Goal: Information Seeking & Learning: Learn about a topic

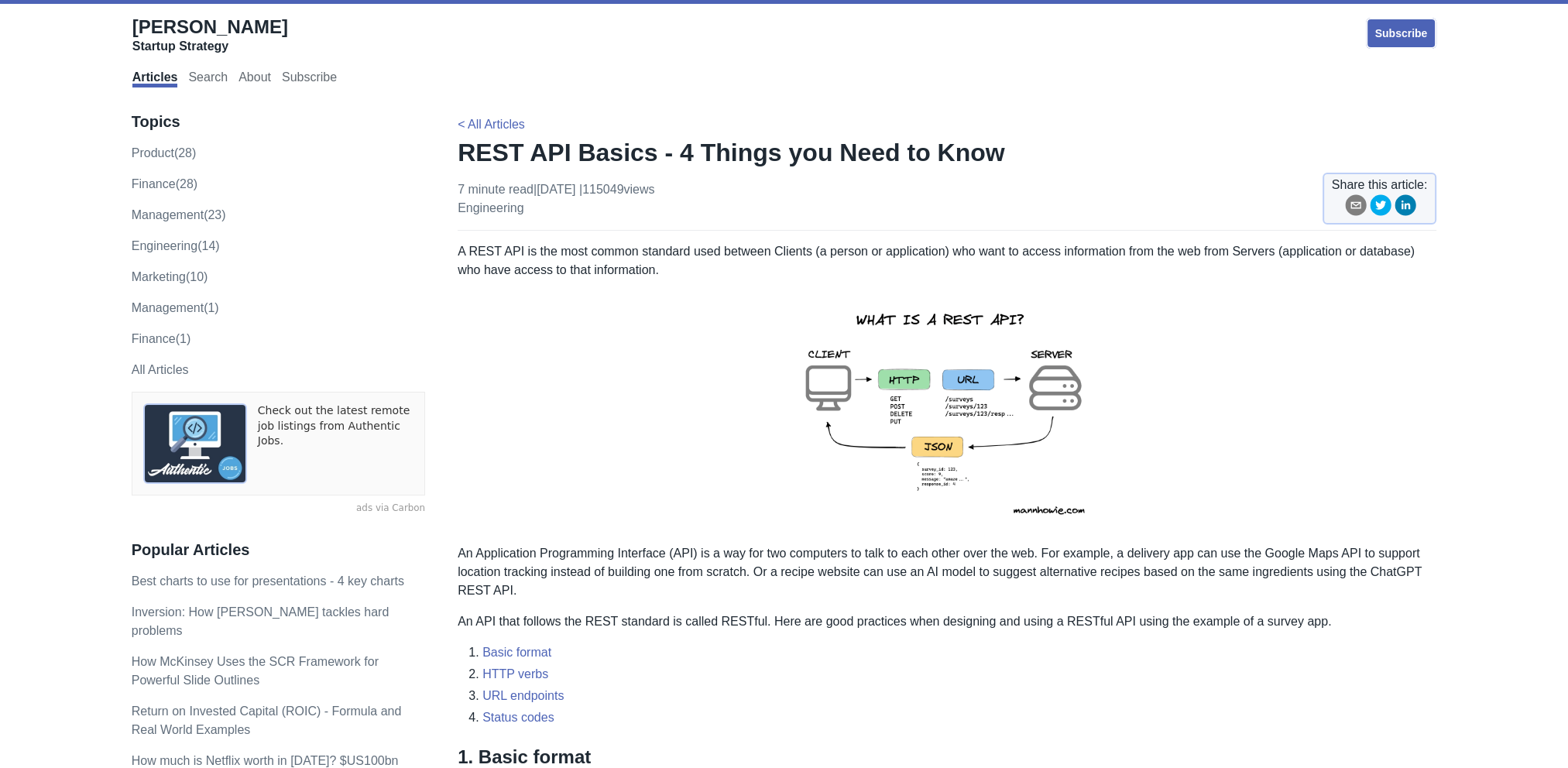
drag, startPoint x: 0, startPoint y: 0, endPoint x: 1357, endPoint y: 436, distance: 1425.3
click at [1357, 436] on p at bounding box center [946, 412] width 978 height 240
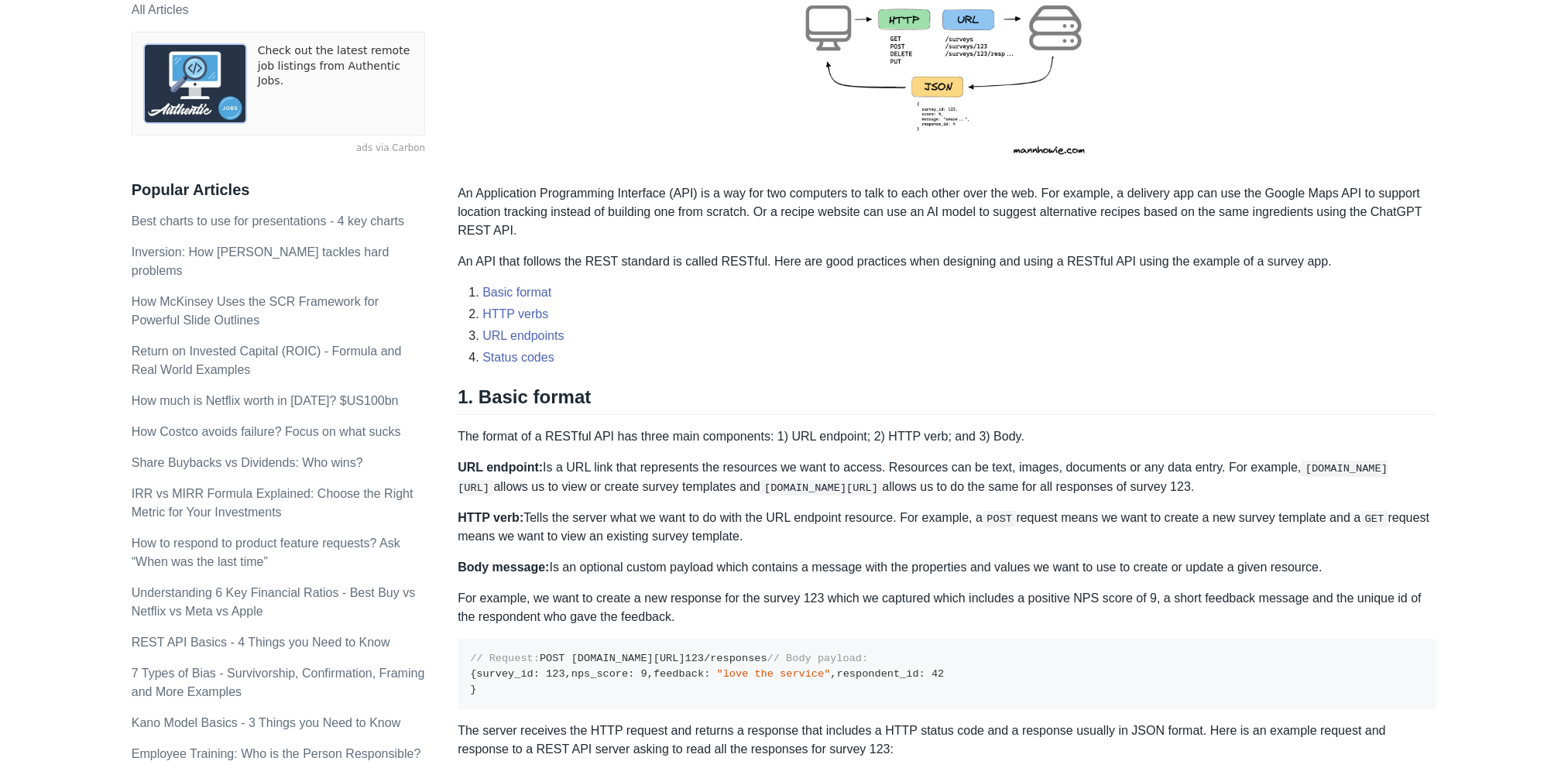
scroll to position [232, 0]
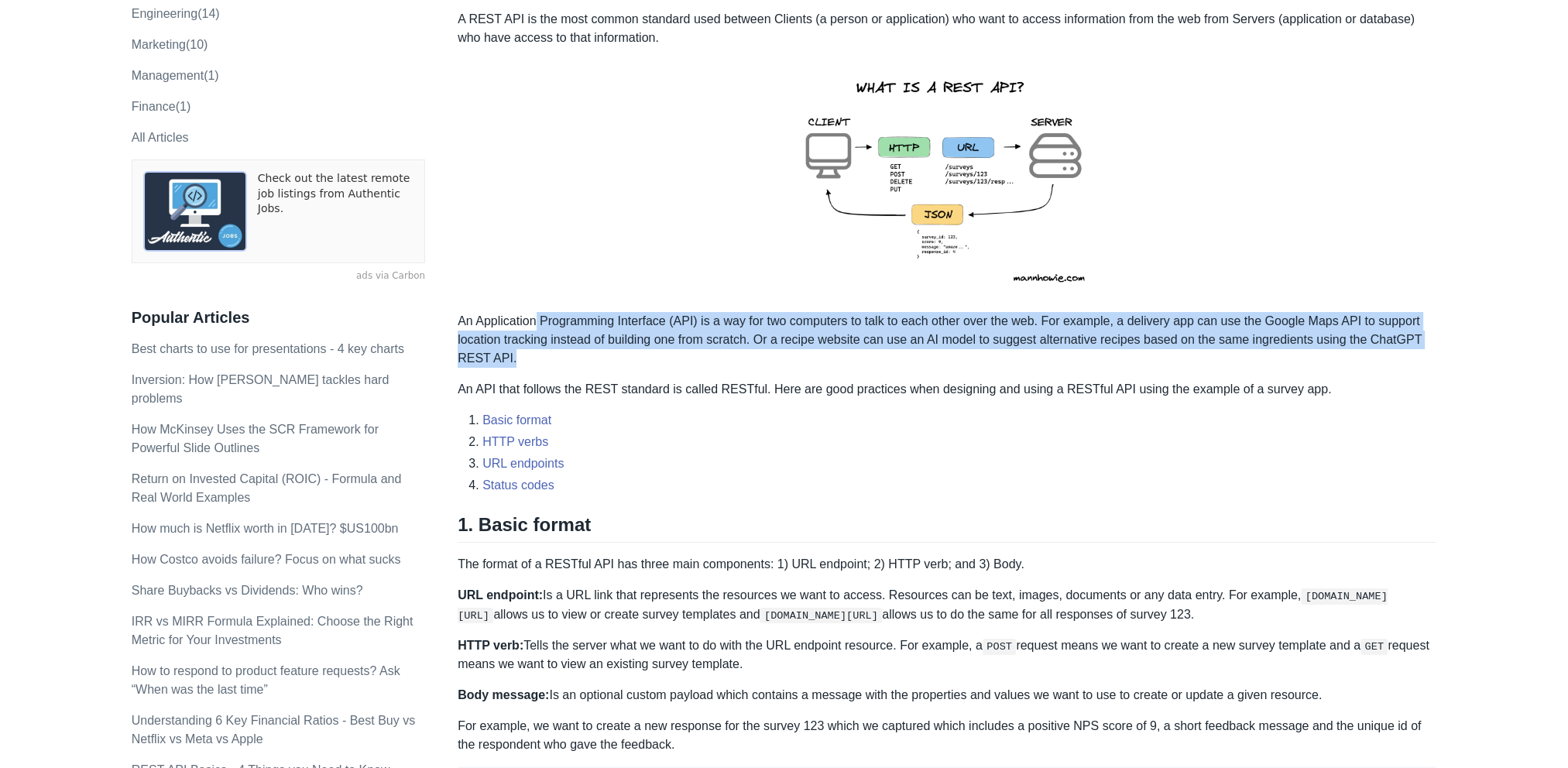
drag, startPoint x: 539, startPoint y: 318, endPoint x: 1083, endPoint y: 363, distance: 545.9
click at [1083, 363] on p "An Application Programming Interface (API) is a way for two computers to talk t…" at bounding box center [946, 340] width 978 height 56
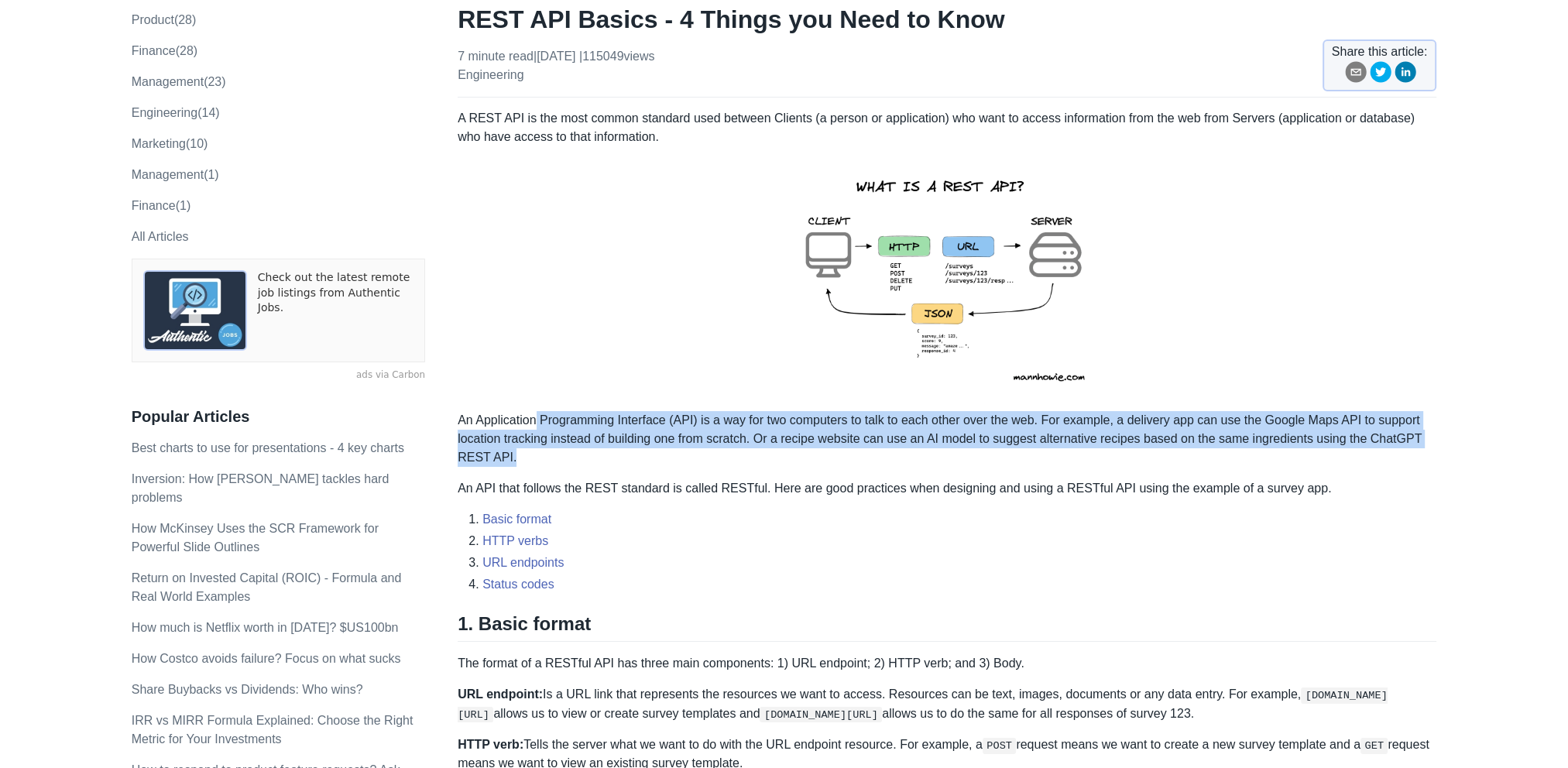
scroll to position [0, 0]
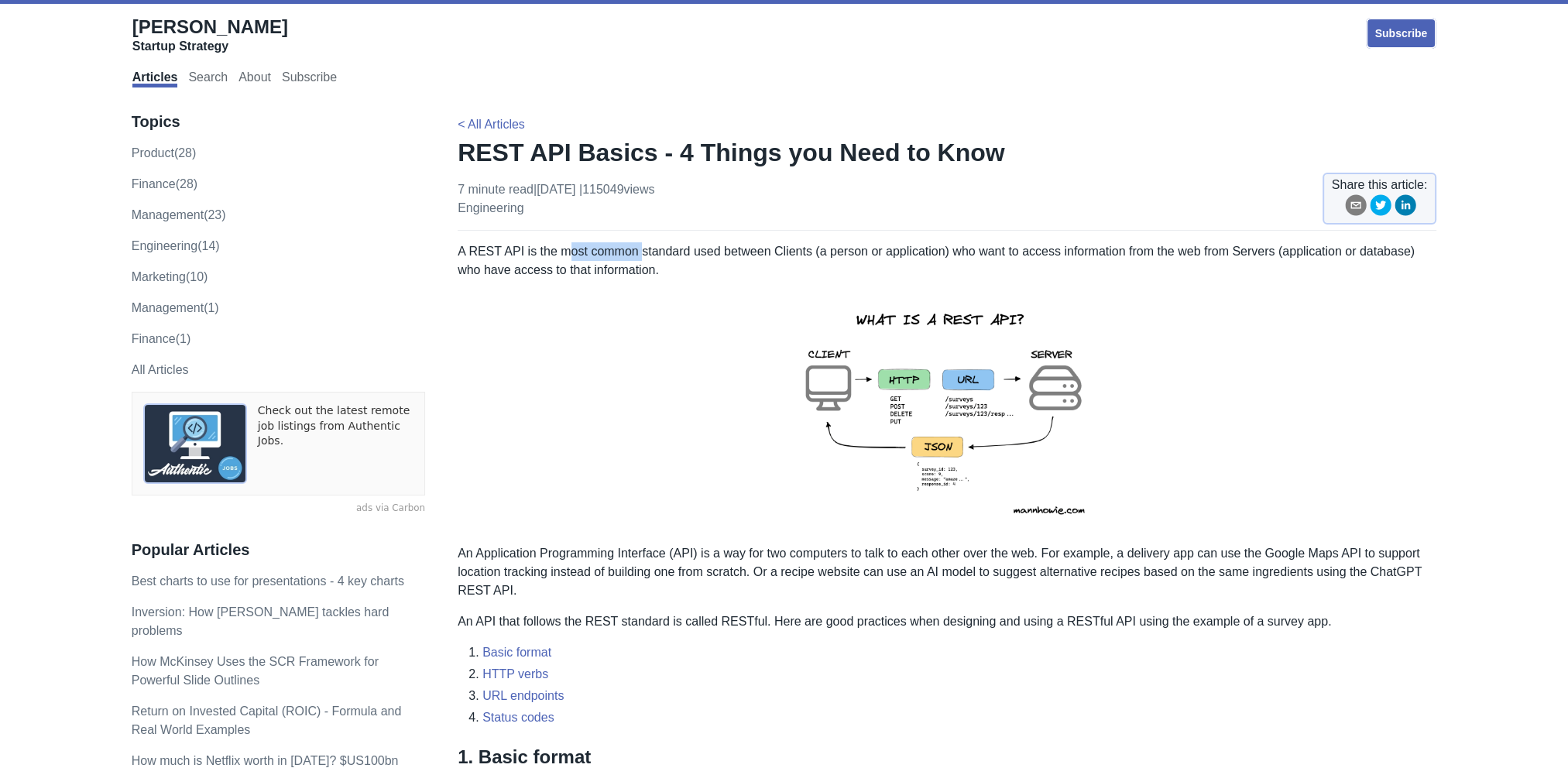
drag, startPoint x: 562, startPoint y: 247, endPoint x: 637, endPoint y: 256, distance: 75.5
click at [637, 256] on p "A REST API is the most common standard used between Clients (a person or applic…" at bounding box center [946, 261] width 978 height 38
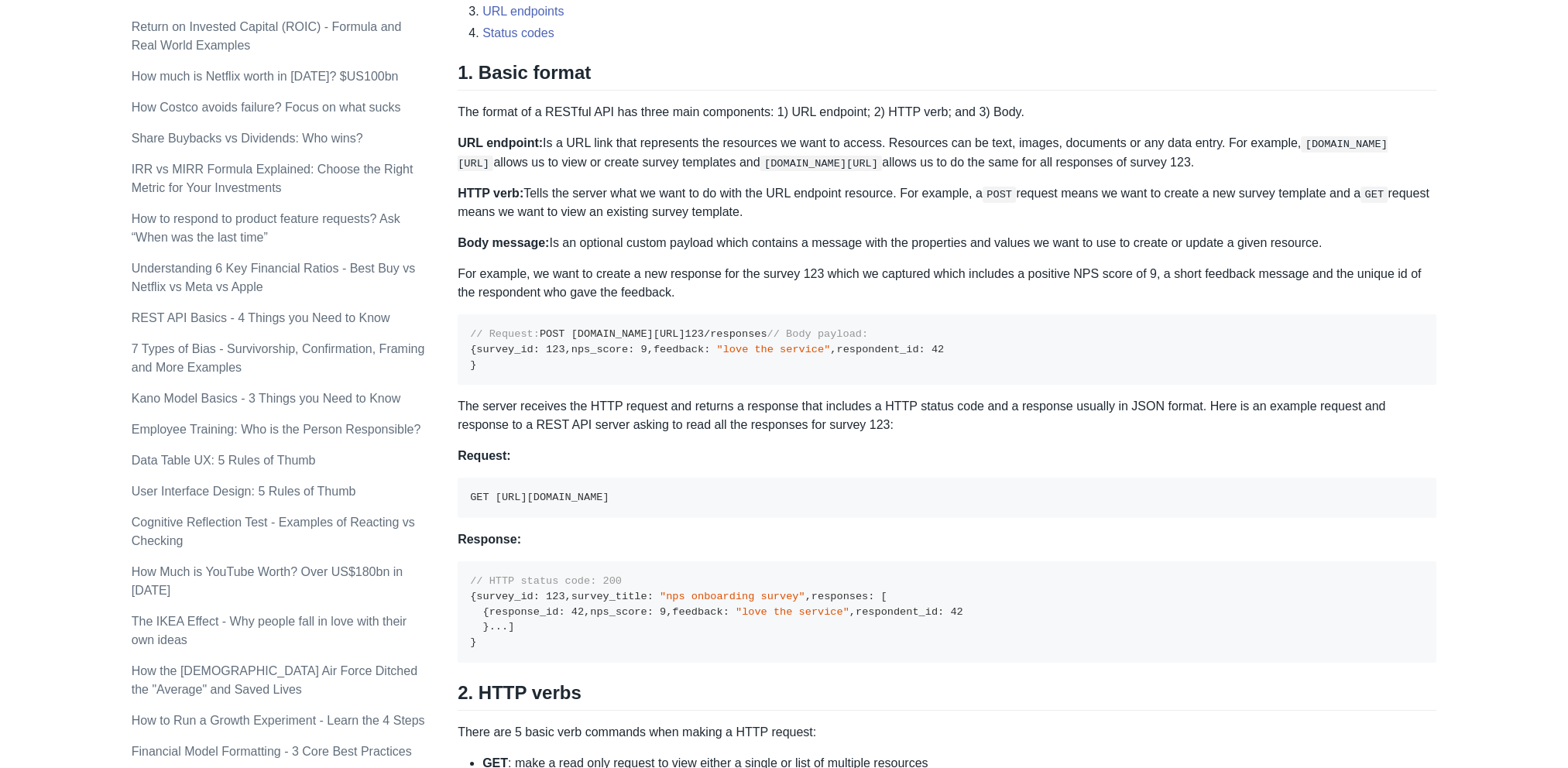
scroll to position [1007, 0]
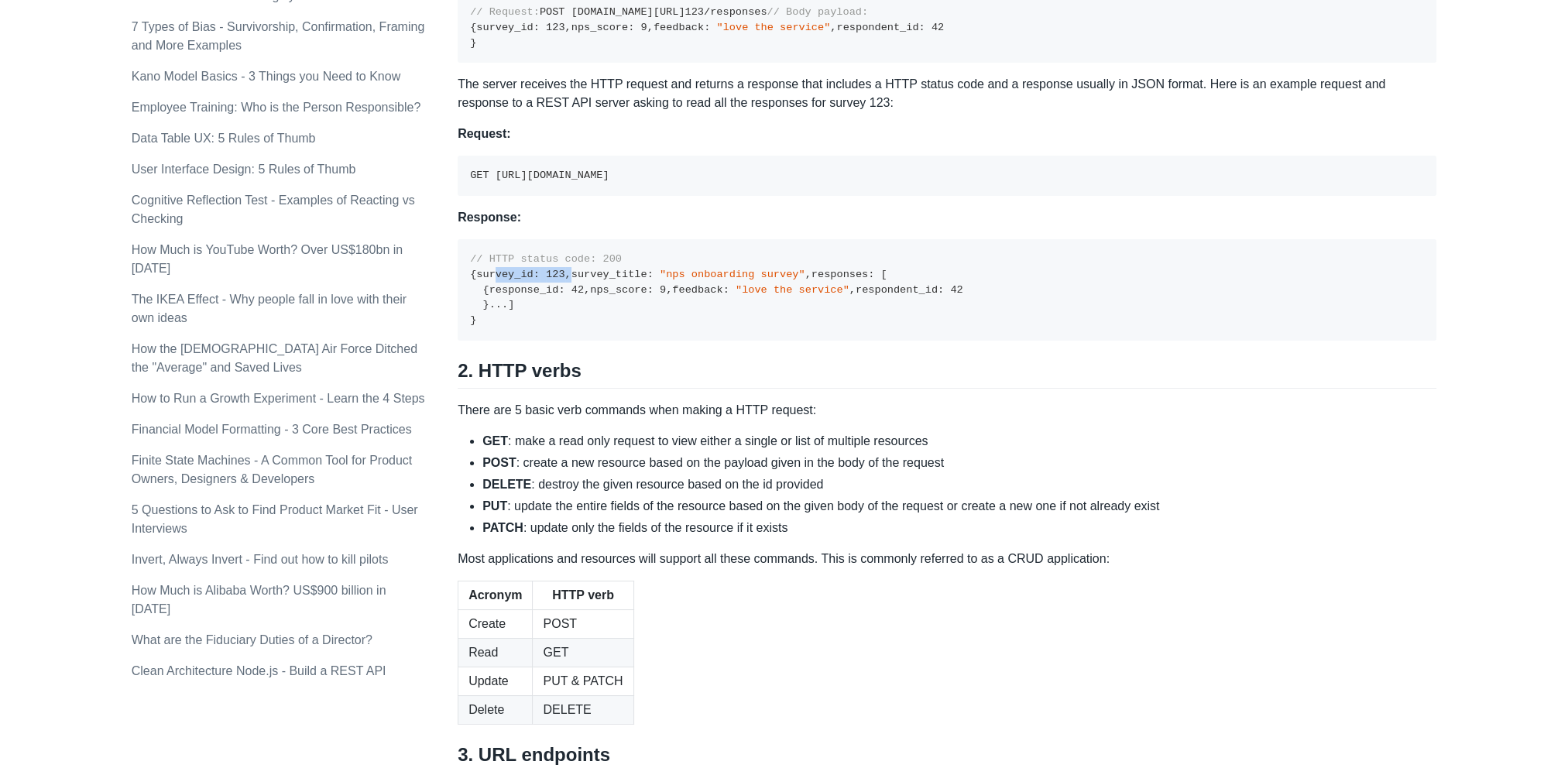
drag, startPoint x: 483, startPoint y: 389, endPoint x: 591, endPoint y: 389, distance: 108.0
click at [591, 341] on pre "// HTTP status code: 200 { survey_id : 123 , survey_title : "nps onboarding sur…" at bounding box center [946, 290] width 978 height 101
drag, startPoint x: 591, startPoint y: 389, endPoint x: 730, endPoint y: 409, distance: 140.4
click at [730, 341] on pre "// HTTP status code: 200 { survey_id : 123 , survey_title : "nps onboarding sur…" at bounding box center [946, 290] width 978 height 101
click at [576, 296] on span "42" at bounding box center [578, 290] width 13 height 12
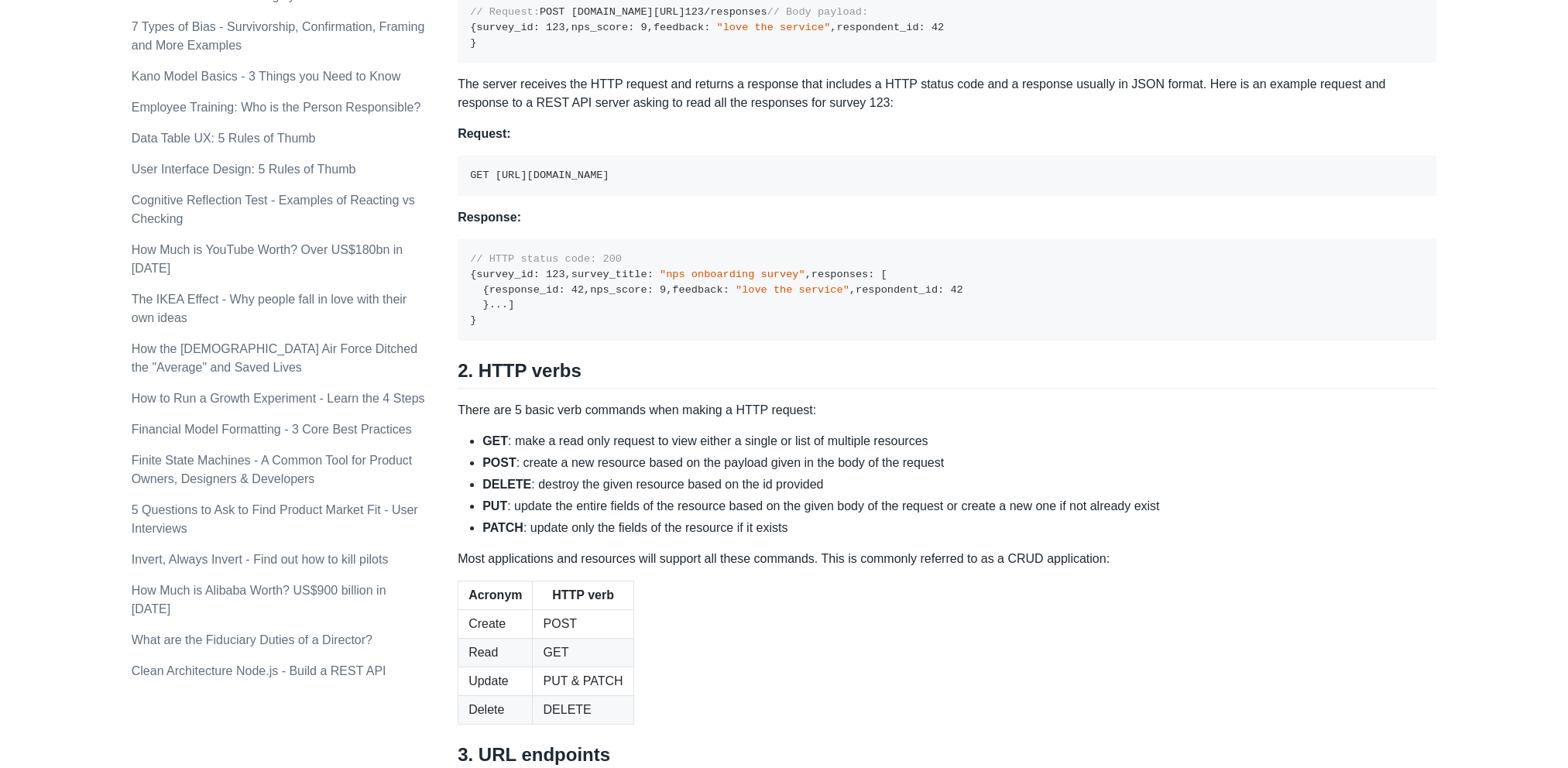
click at [570, 341] on pre "// HTTP status code: 200 { survey_id : 123 , survey_title : "nps onboarding sur…" at bounding box center [946, 290] width 978 height 101
drag, startPoint x: 570, startPoint y: 471, endPoint x: 548, endPoint y: 468, distance: 22.2
click at [570, 341] on pre "// HTTP status code: 200 { survey_id : 123 , survey_title : "nps onboarding sur…" at bounding box center [946, 290] width 978 height 101
click at [647, 296] on span ":" at bounding box center [650, 290] width 6 height 12
click at [595, 341] on pre "// HTTP status code: 200 { survey_id : 123 , survey_title : "nps onboarding sur…" at bounding box center [946, 290] width 978 height 101
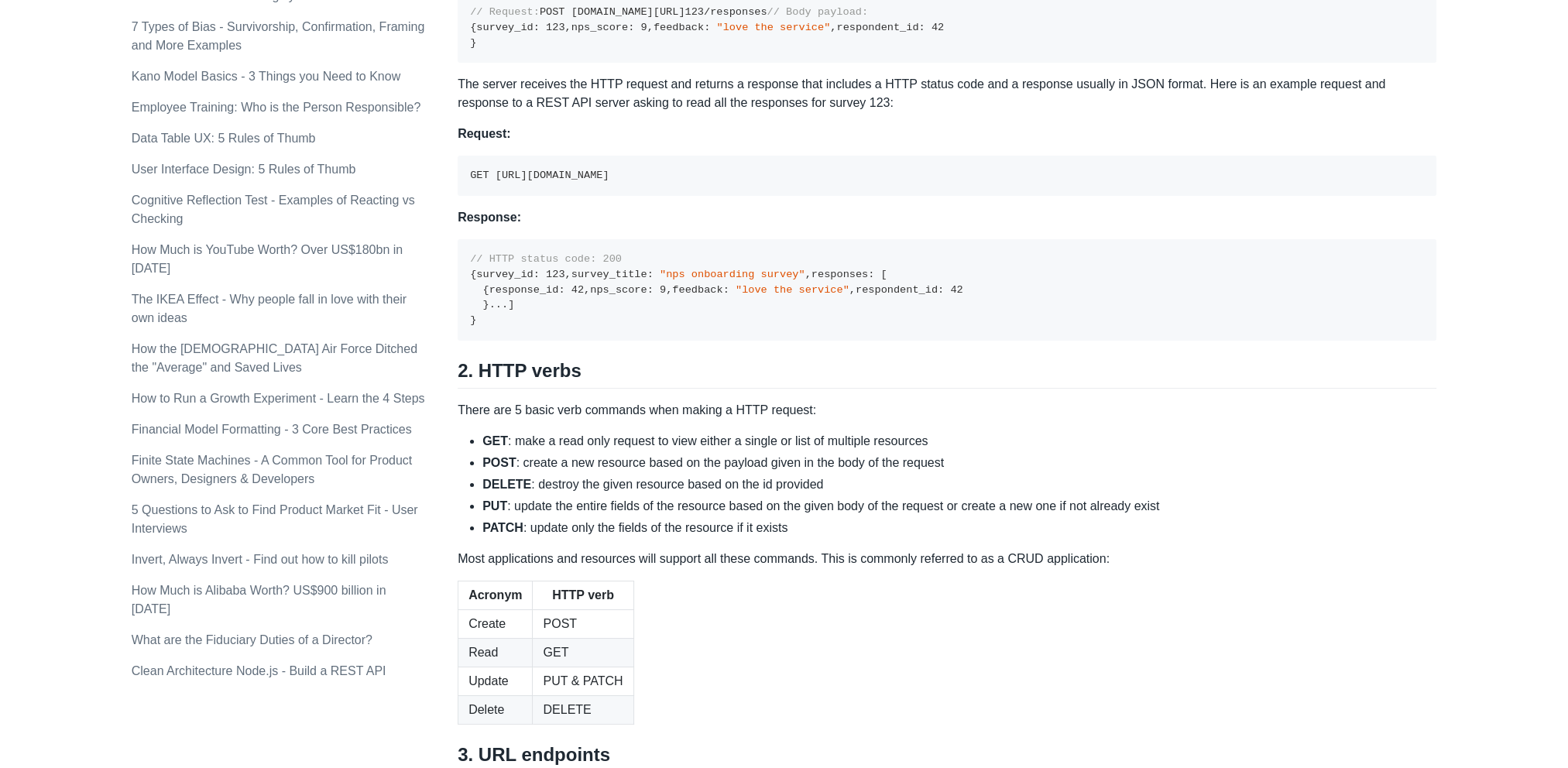
scroll to position [929, 0]
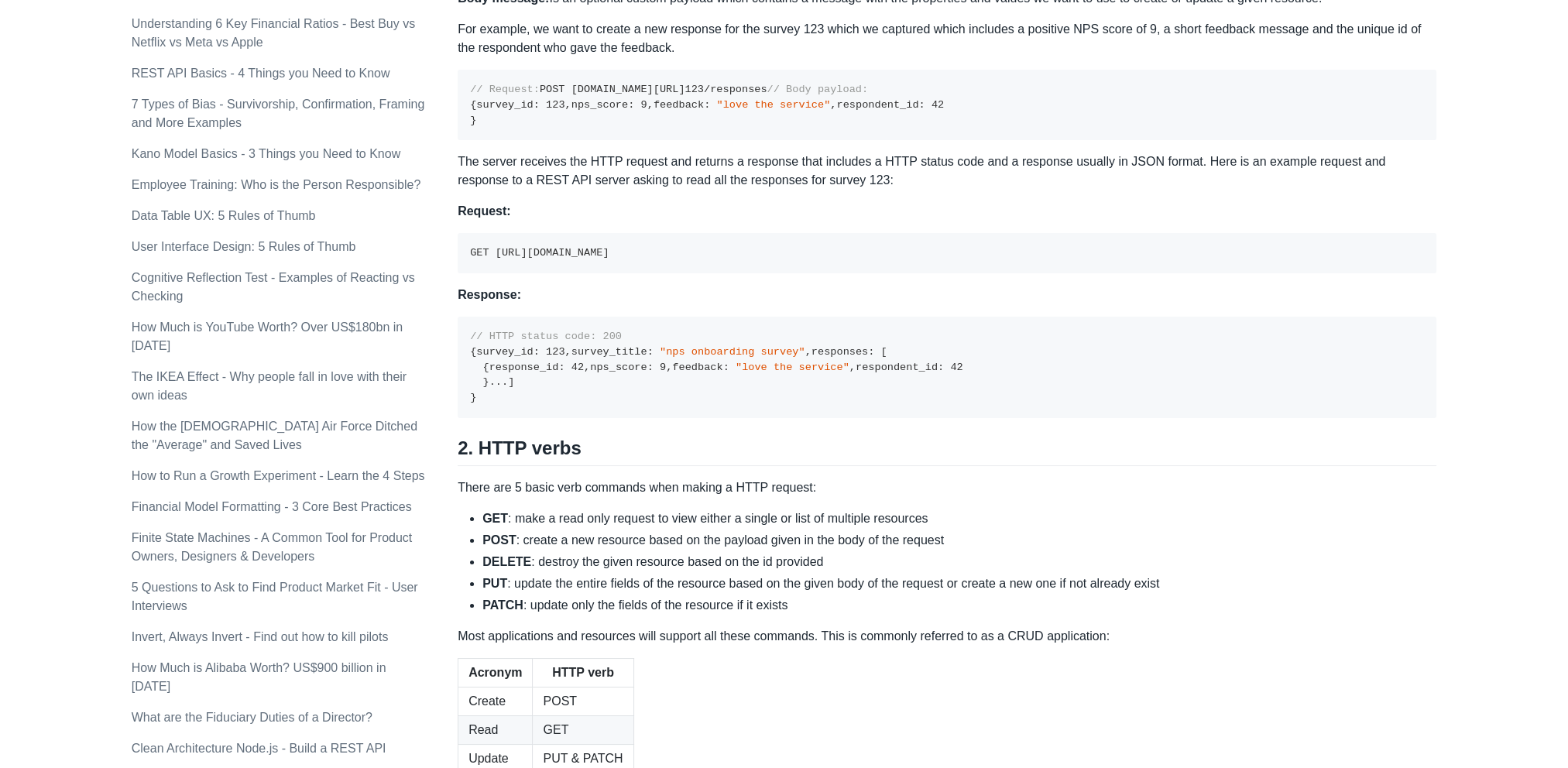
click at [647, 358] on span ":" at bounding box center [650, 352] width 6 height 12
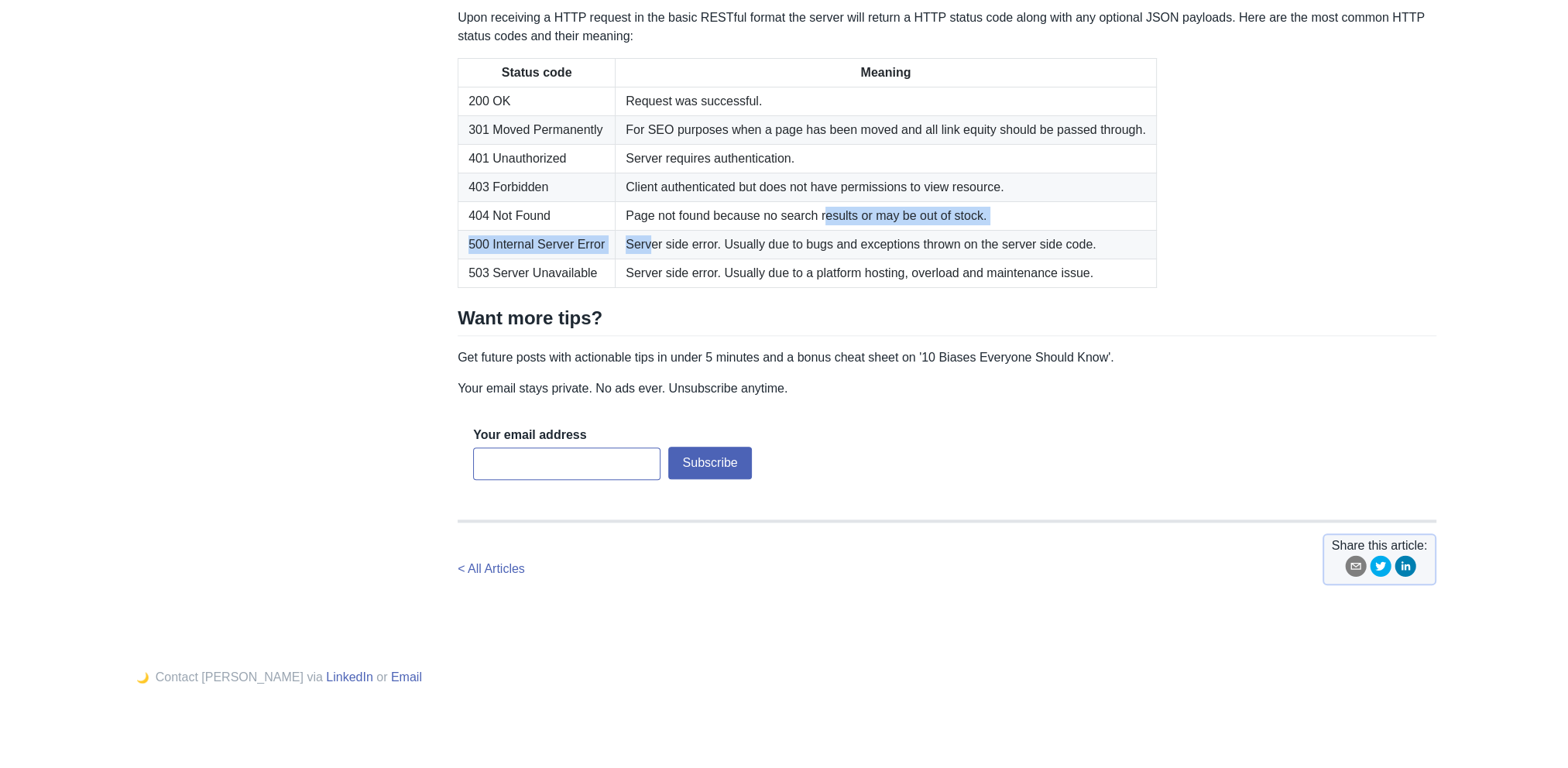
scroll to position [2324, 0]
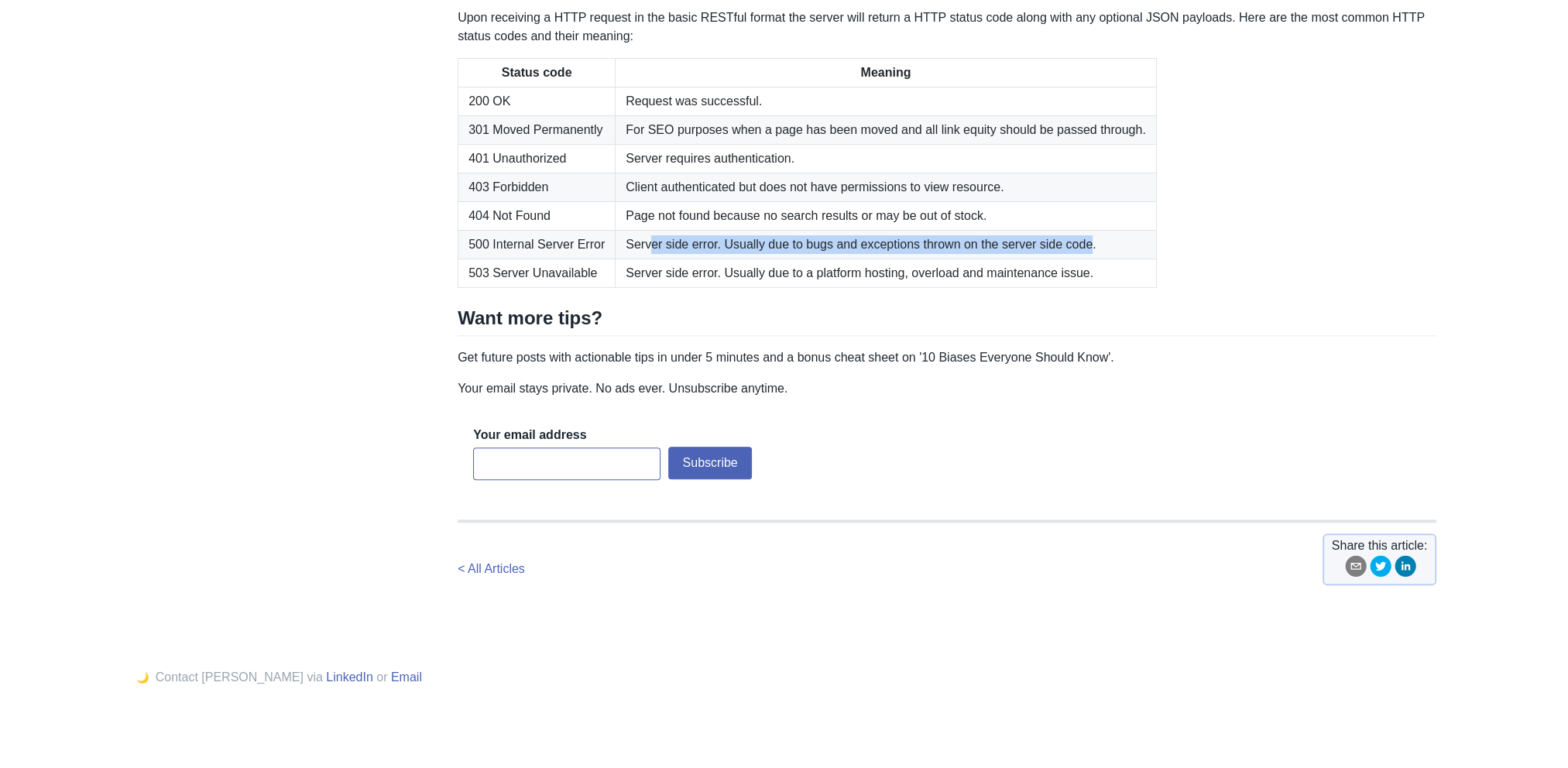
drag, startPoint x: 680, startPoint y: 342, endPoint x: 1084, endPoint y: 423, distance: 412.0
click at [1084, 259] on td "Server side error. Usually due to bugs and exceptions thrown on the server side…" at bounding box center [886, 245] width 541 height 29
drag, startPoint x: 1084, startPoint y: 423, endPoint x: 1100, endPoint y: 421, distance: 16.1
click at [1100, 259] on td "Server side error. Usually due to bugs and exceptions thrown on the server side…" at bounding box center [886, 245] width 541 height 29
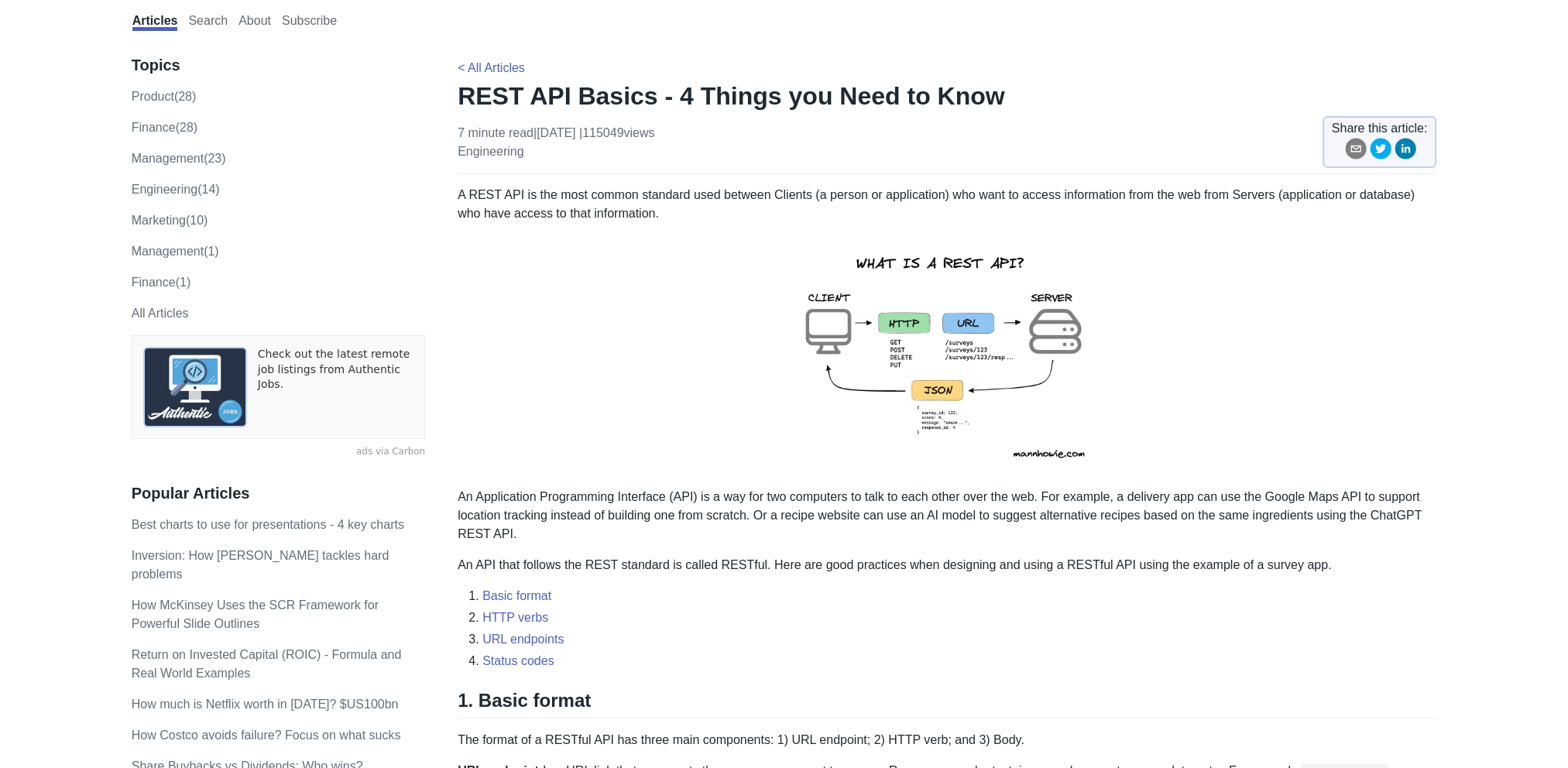
scroll to position [0, 0]
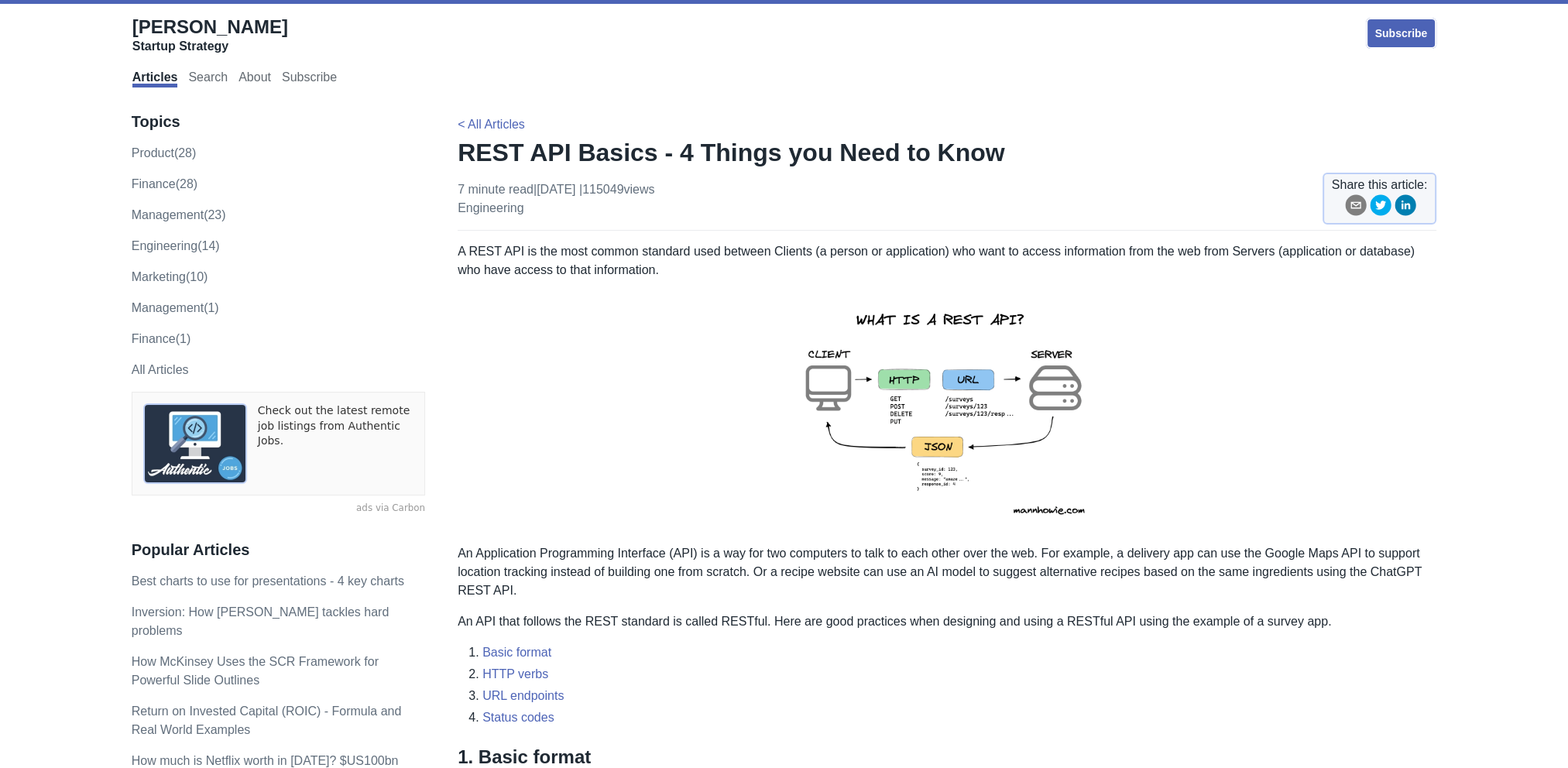
click at [997, 255] on p "A REST API is the most common standard used between Clients (a person or applic…" at bounding box center [946, 261] width 978 height 38
